Goal: Information Seeking & Learning: Learn about a topic

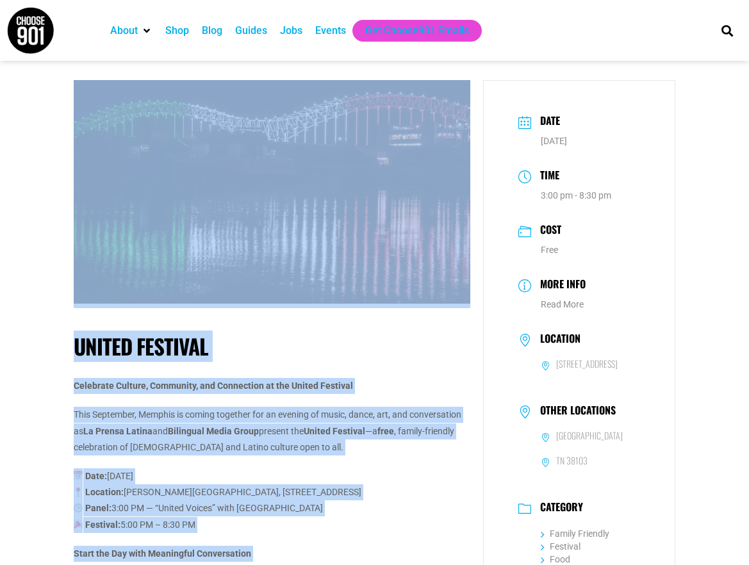
drag, startPoint x: 747, startPoint y: 26, endPoint x: 745, endPoint y: 71, distance: 44.3
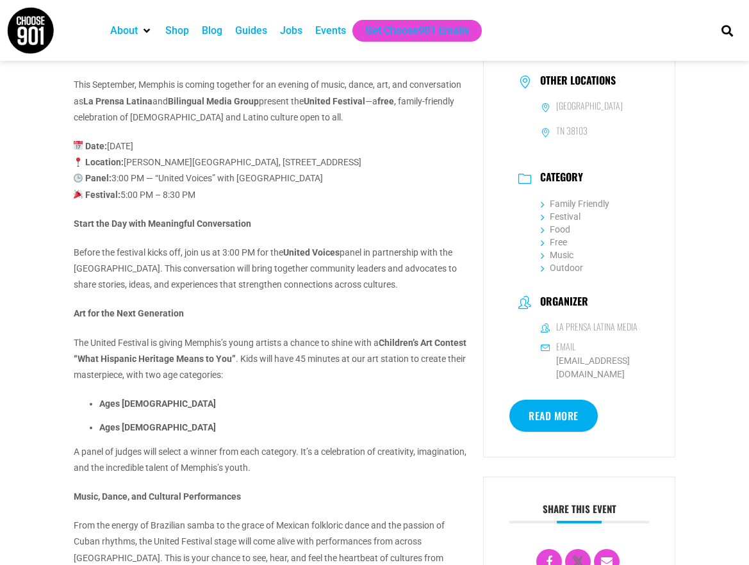
scroll to position [283, 0]
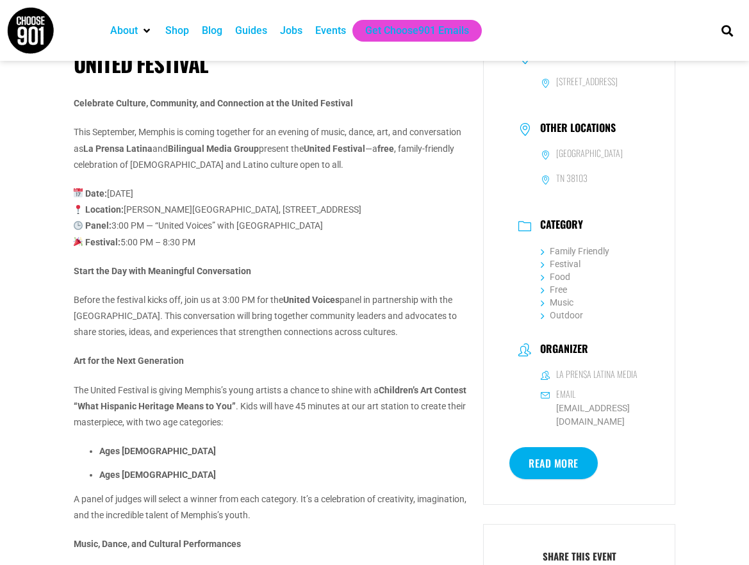
click at [560, 466] on link "Read More" at bounding box center [554, 463] width 88 height 32
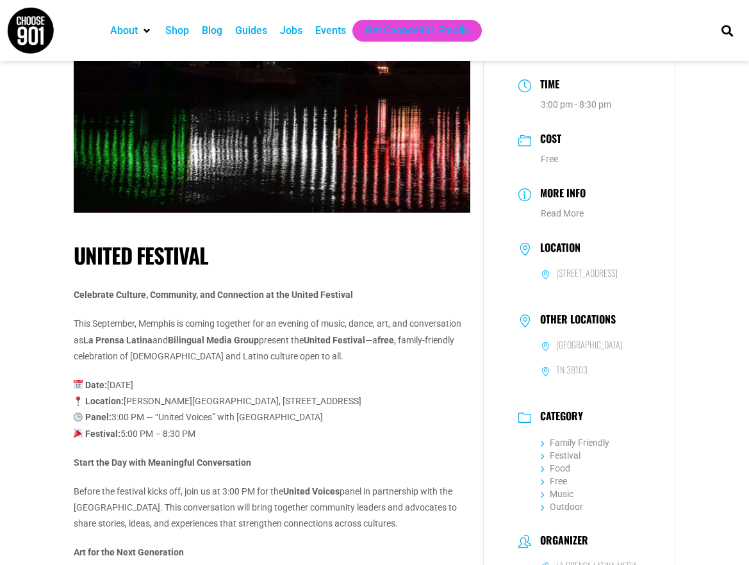
scroll to position [88, 0]
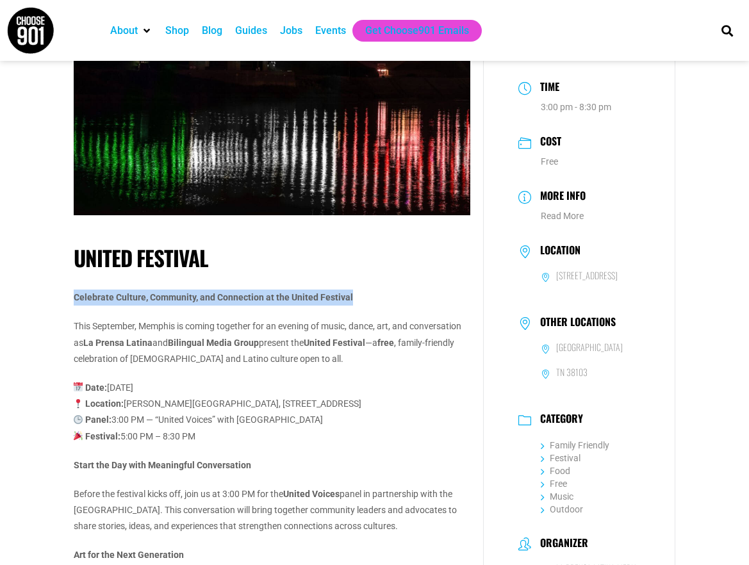
drag, startPoint x: 72, startPoint y: 292, endPoint x: 360, endPoint y: 293, distance: 287.8
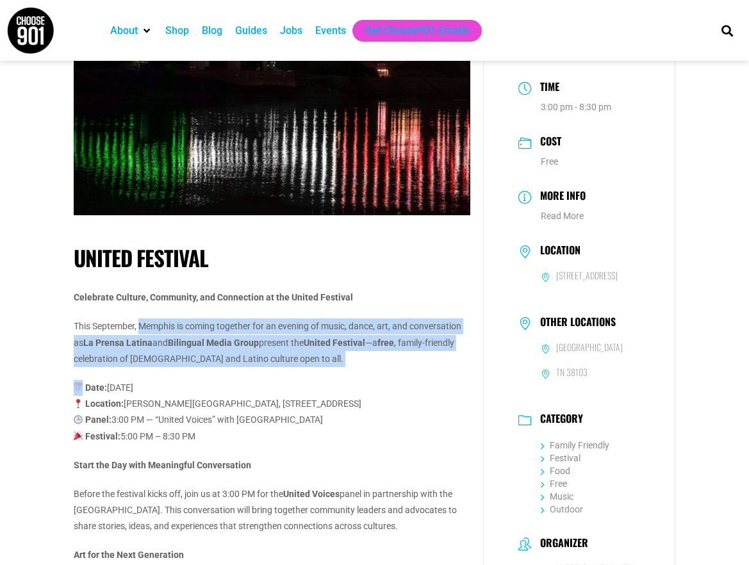
drag, startPoint x: 141, startPoint y: 323, endPoint x: 376, endPoint y: 368, distance: 239.5
copy div "Memphis is coming together for an evening of music, dance, art, and conversatio…"
